Goal: Check status: Check status

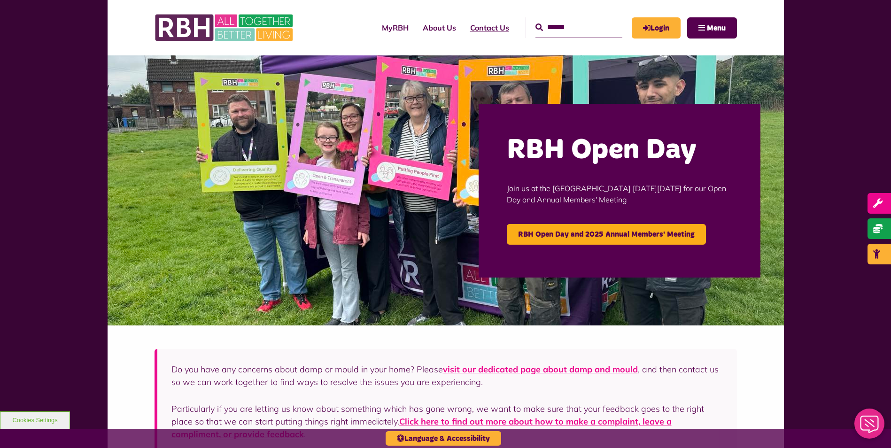
click at [466, 26] on link "Contact Us" at bounding box center [489, 27] width 53 height 25
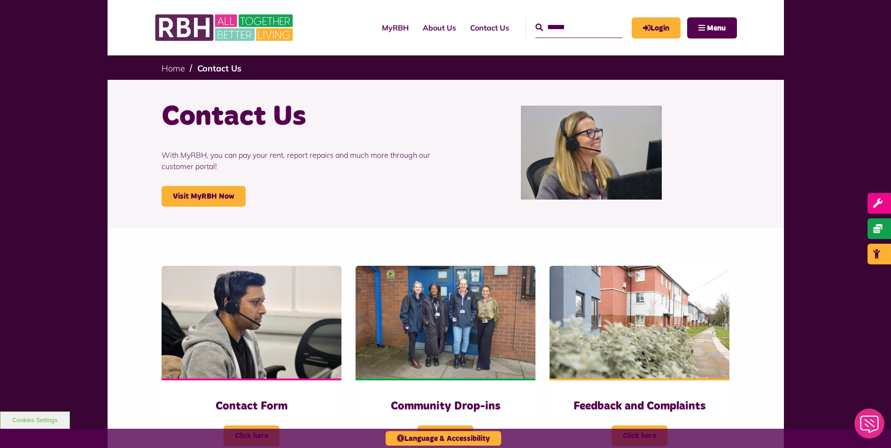
scroll to position [392, 0]
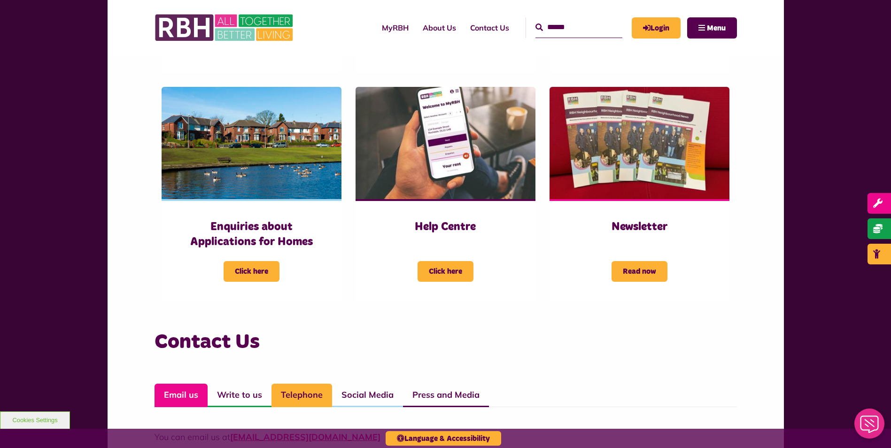
click at [302, 392] on link "Telephone" at bounding box center [301, 395] width 61 height 23
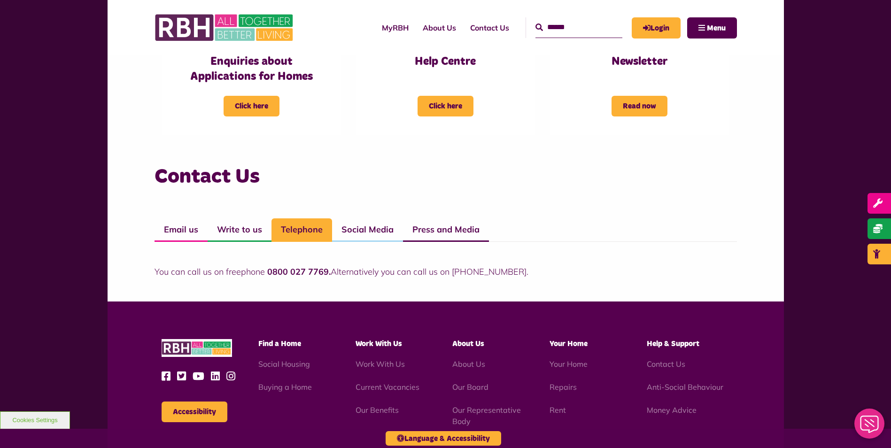
scroll to position [689, 0]
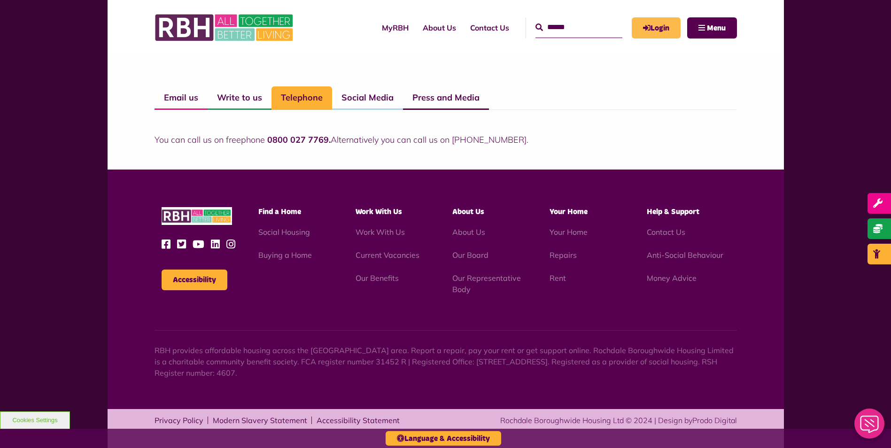
click at [655, 29] on link "Login" at bounding box center [656, 27] width 49 height 21
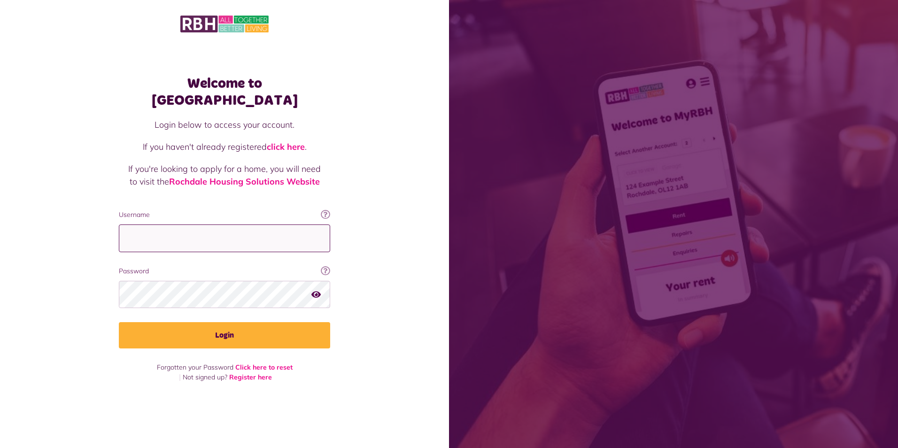
type input "**********"
click at [317, 290] on icon "button" at bounding box center [315, 294] width 9 height 8
click at [317, 290] on icon "button" at bounding box center [316, 294] width 11 height 8
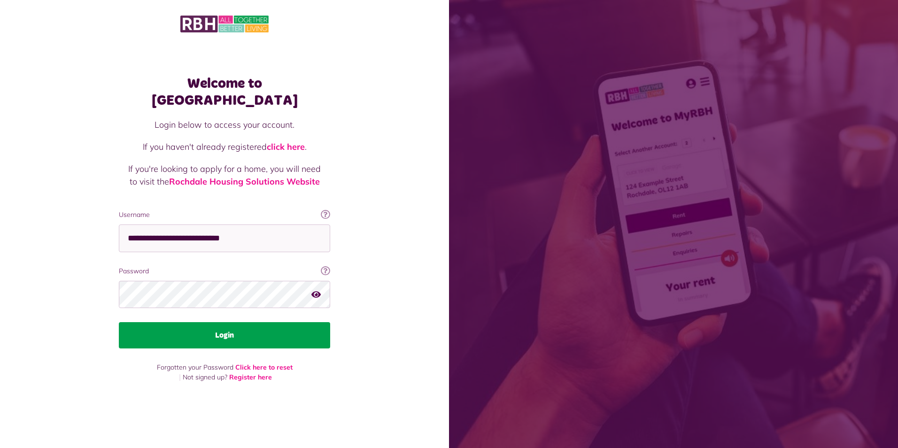
click at [224, 325] on button "Login" at bounding box center [224, 335] width 211 height 26
click at [232, 322] on button "Login" at bounding box center [224, 335] width 211 height 26
click at [229, 325] on button "Login" at bounding box center [224, 335] width 211 height 26
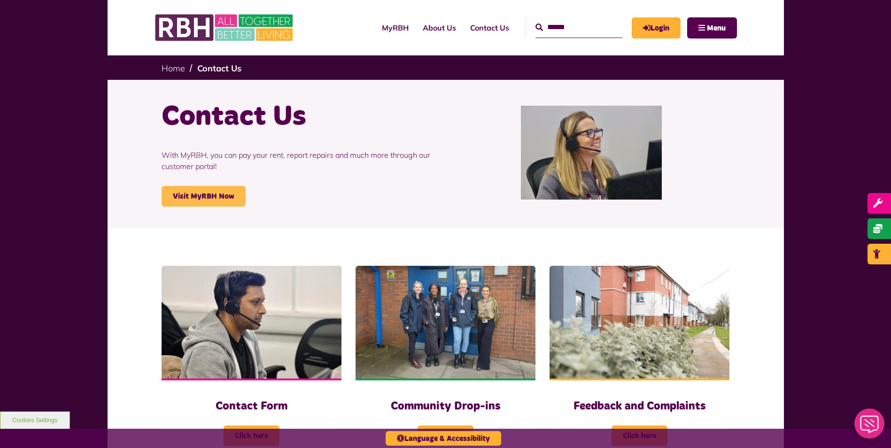
click at [209, 193] on link "Visit MyRBH Now" at bounding box center [204, 196] width 84 height 21
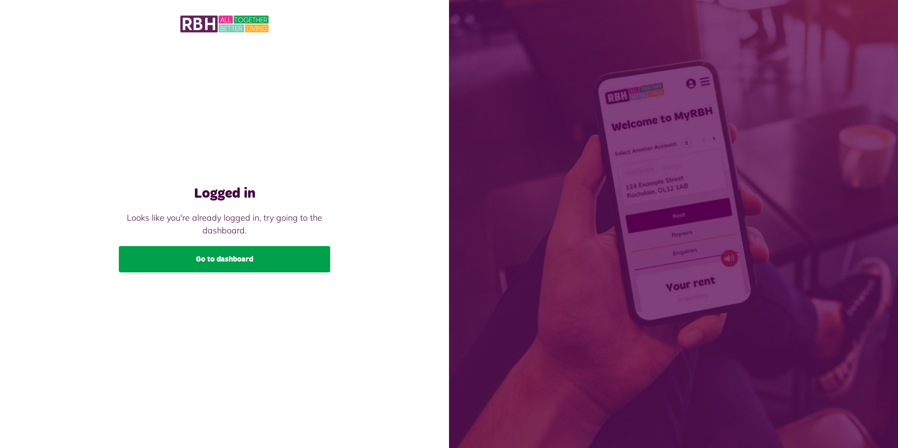
click at [224, 252] on link "Go to dashboard" at bounding box center [224, 259] width 211 height 26
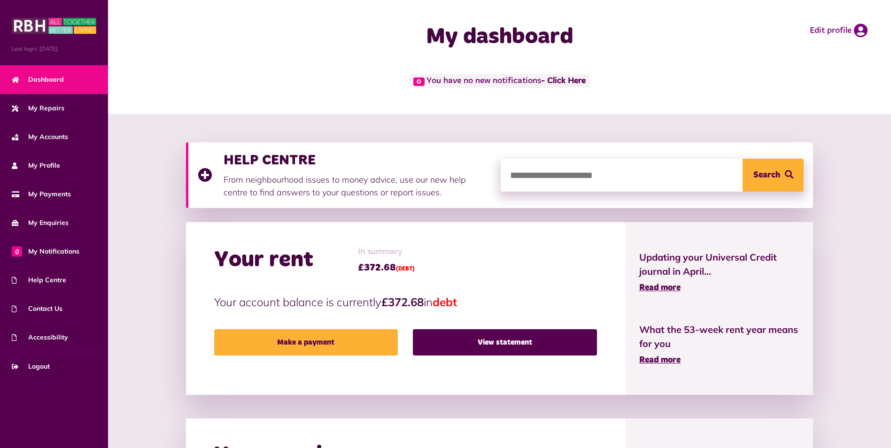
scroll to position [330, 0]
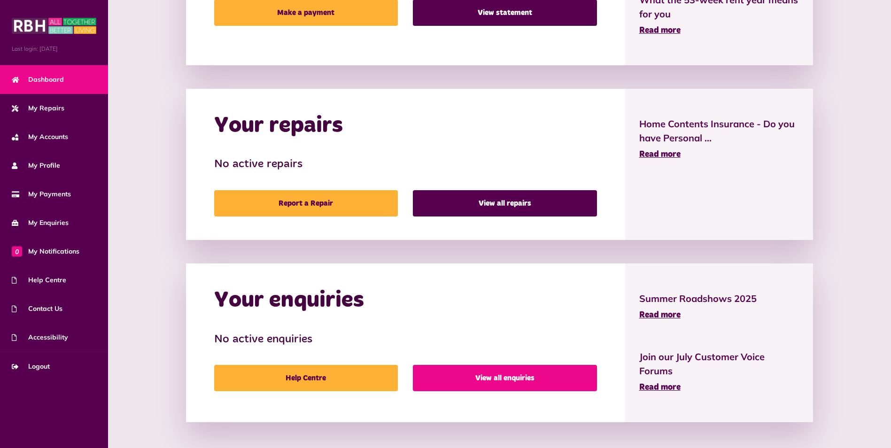
click at [507, 378] on link "View all enquiries" at bounding box center [505, 378] width 184 height 26
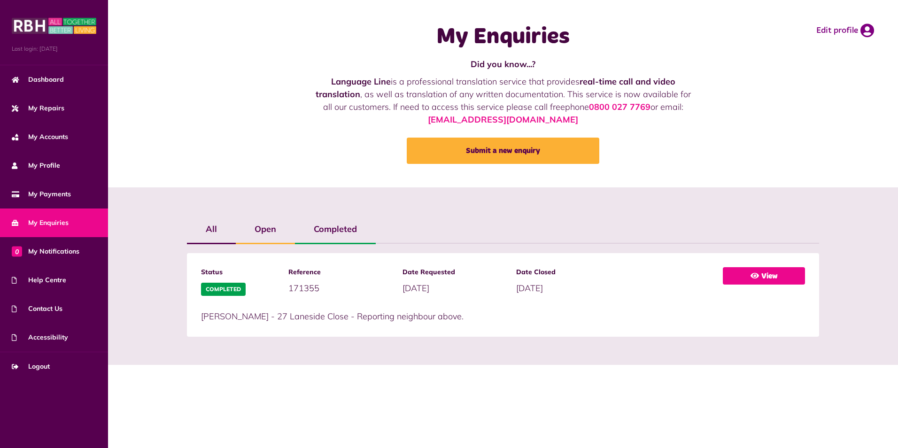
click at [765, 273] on link "View" at bounding box center [764, 275] width 82 height 17
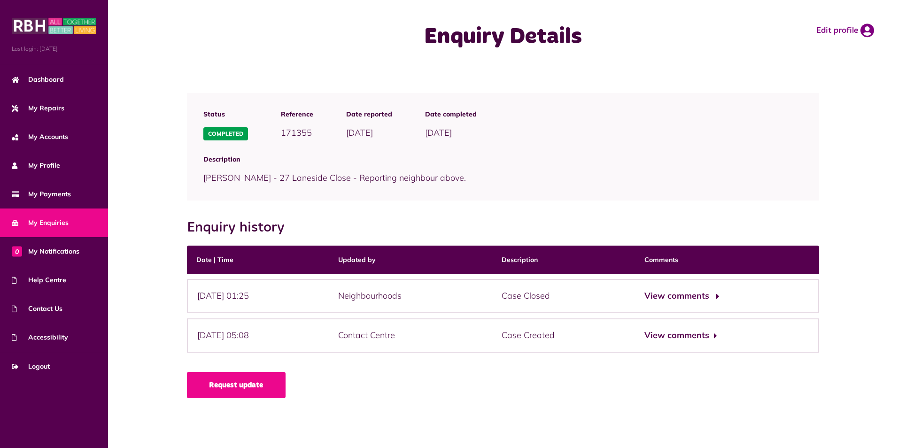
click at [686, 294] on button "View comments" at bounding box center [680, 296] width 73 height 14
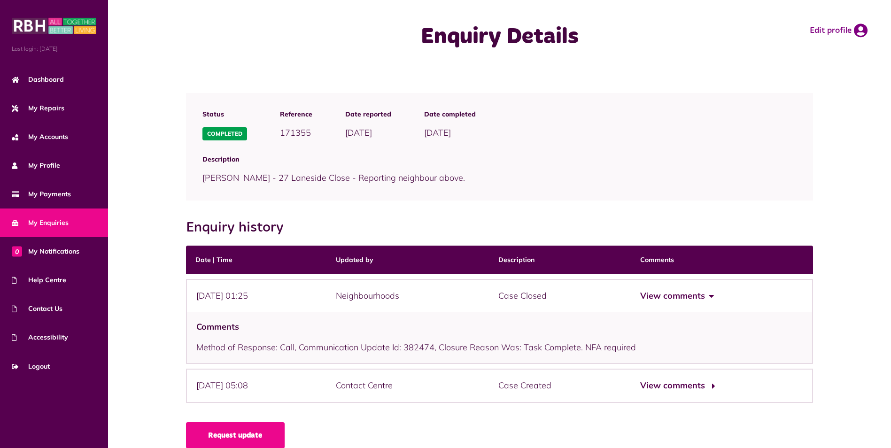
click at [677, 383] on button "View comments" at bounding box center [676, 386] width 73 height 14
